Goal: Entertainment & Leisure: Consume media (video, audio)

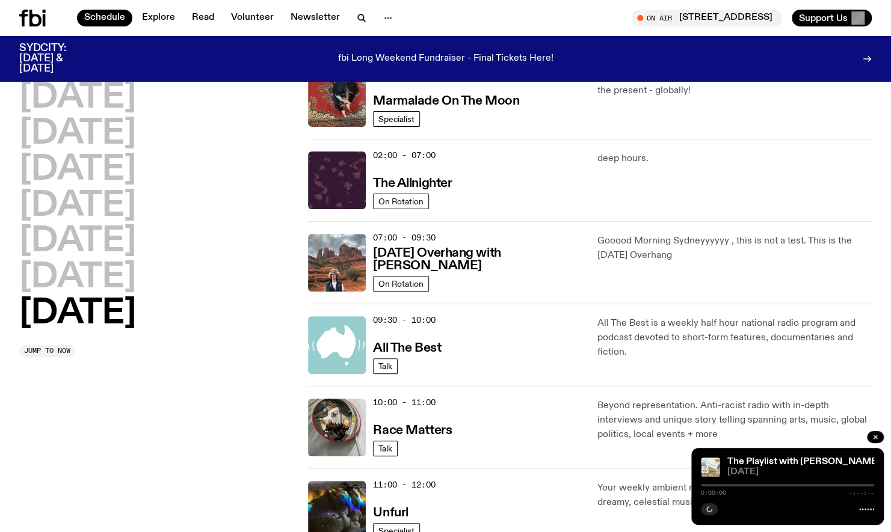
scroll to position [524, 0]
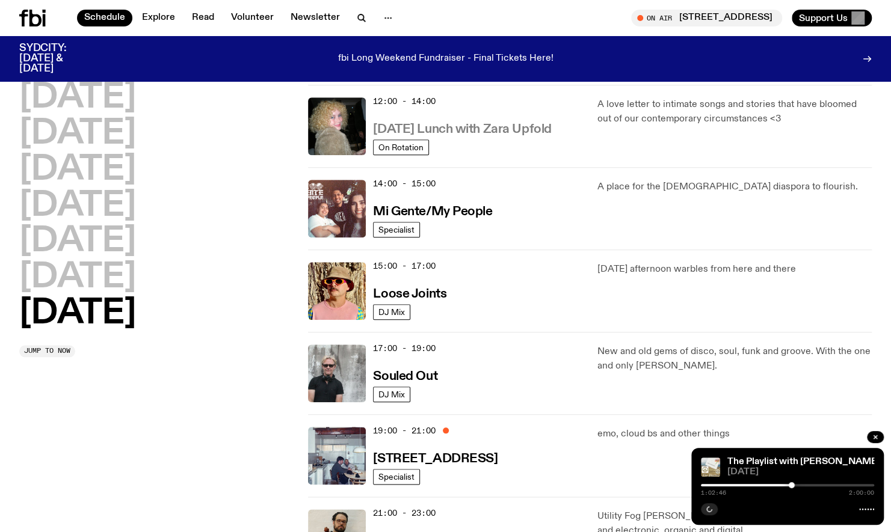
click at [532, 121] on link "[DATE] Lunch with Zara Upfold" at bounding box center [462, 128] width 178 height 15
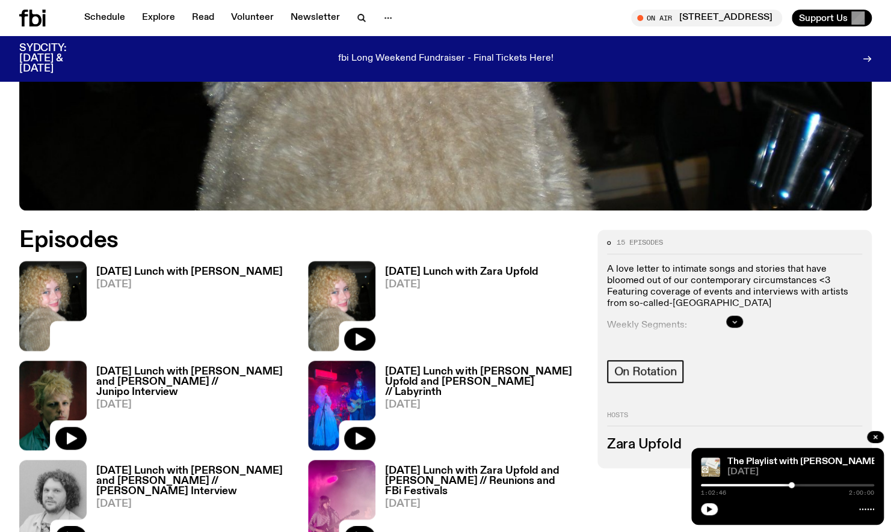
scroll to position [494, 0]
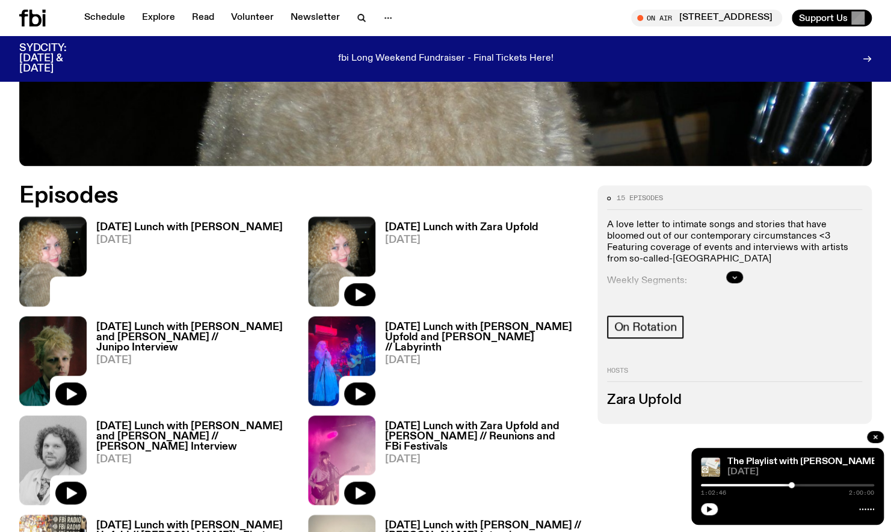
click at [218, 259] on link "[DATE] Lunch with [PERSON_NAME] [DATE]" at bounding box center [185, 264] width 196 height 84
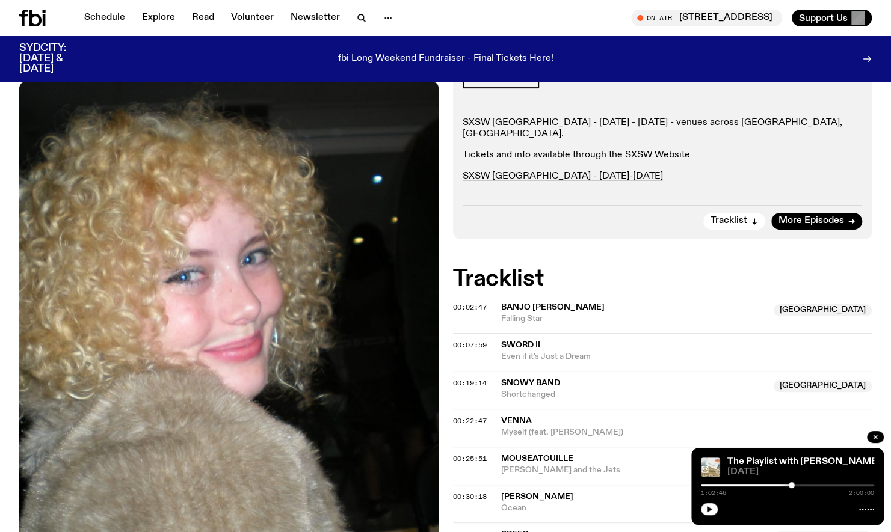
scroll to position [201, 0]
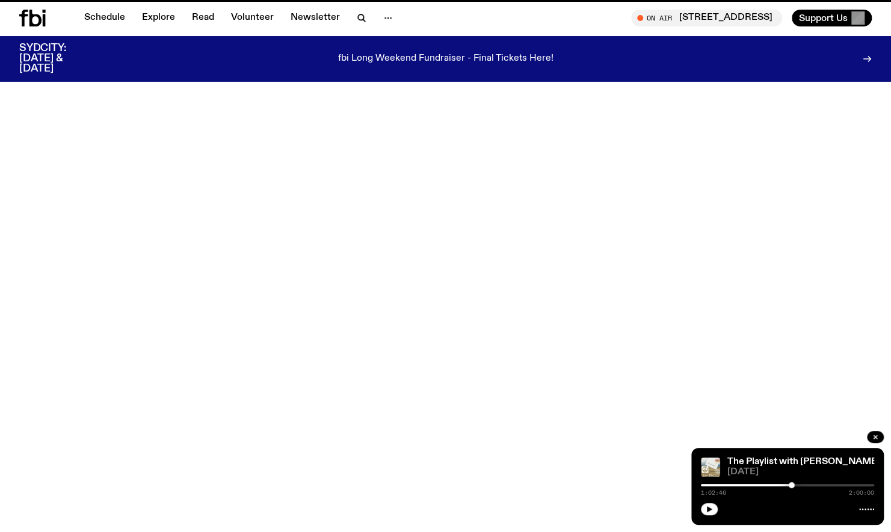
scroll to position [494, 0]
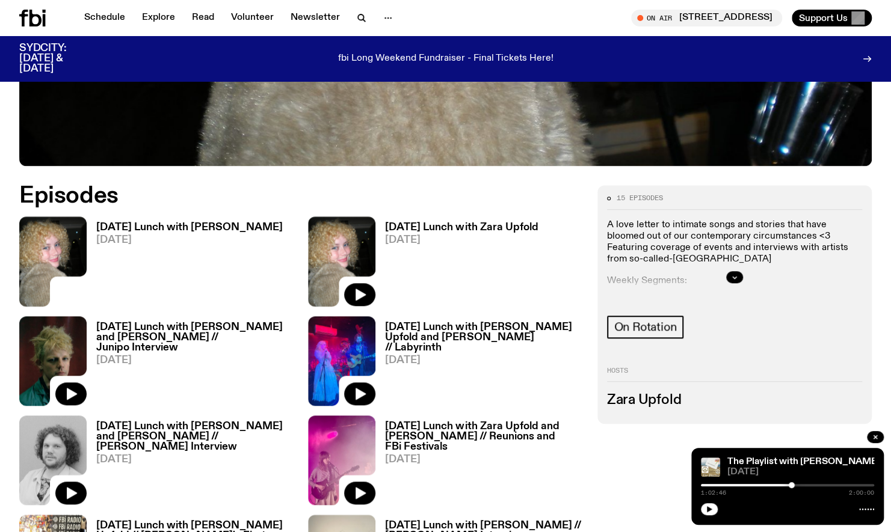
click at [35, 20] on icon at bounding box center [32, 18] width 26 height 17
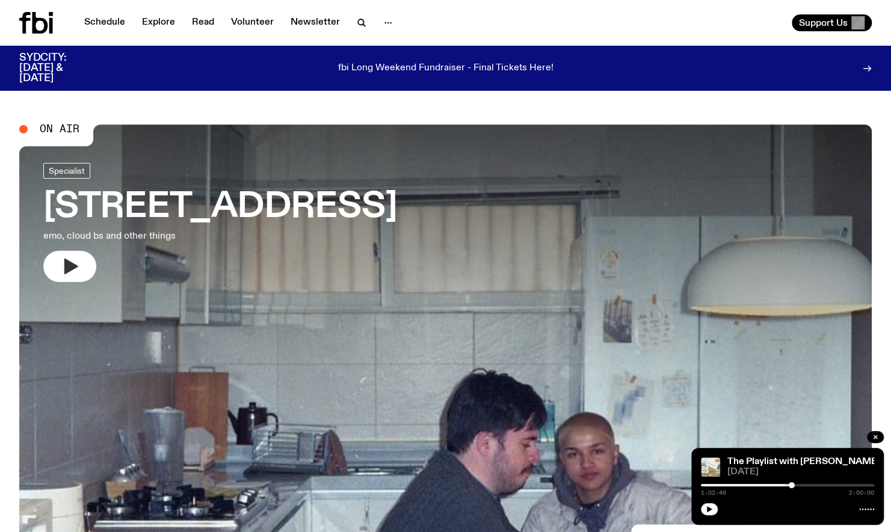
click at [79, 256] on button "button" at bounding box center [69, 266] width 53 height 31
